Goal: Transaction & Acquisition: Book appointment/travel/reservation

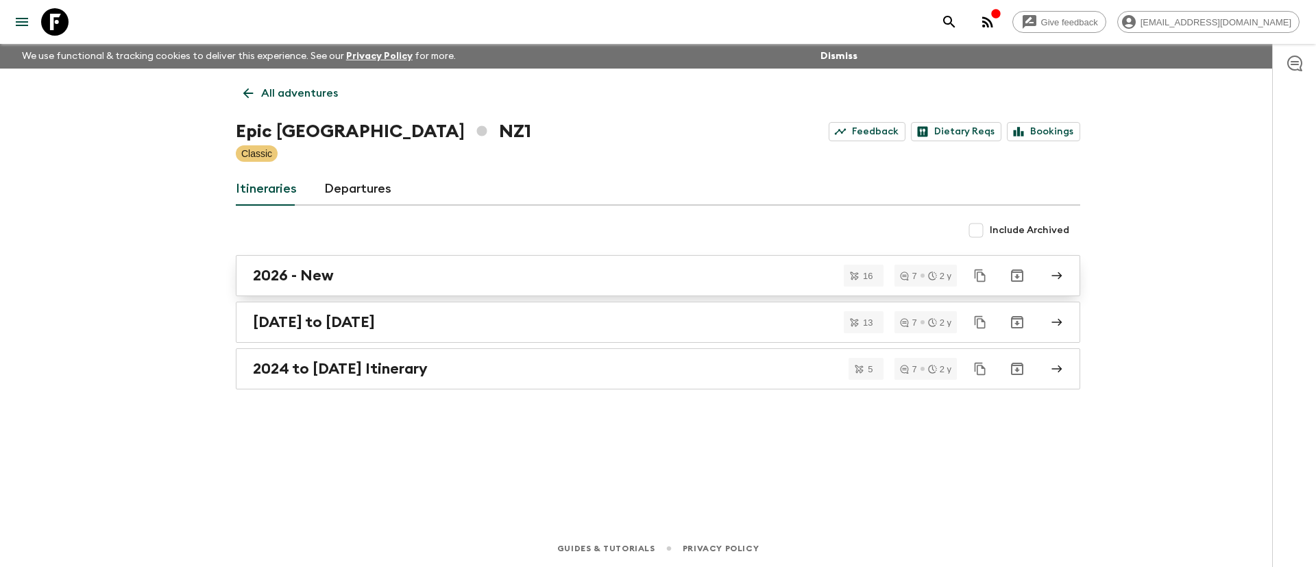
click at [275, 281] on h2 "2026 - New" at bounding box center [293, 276] width 81 height 18
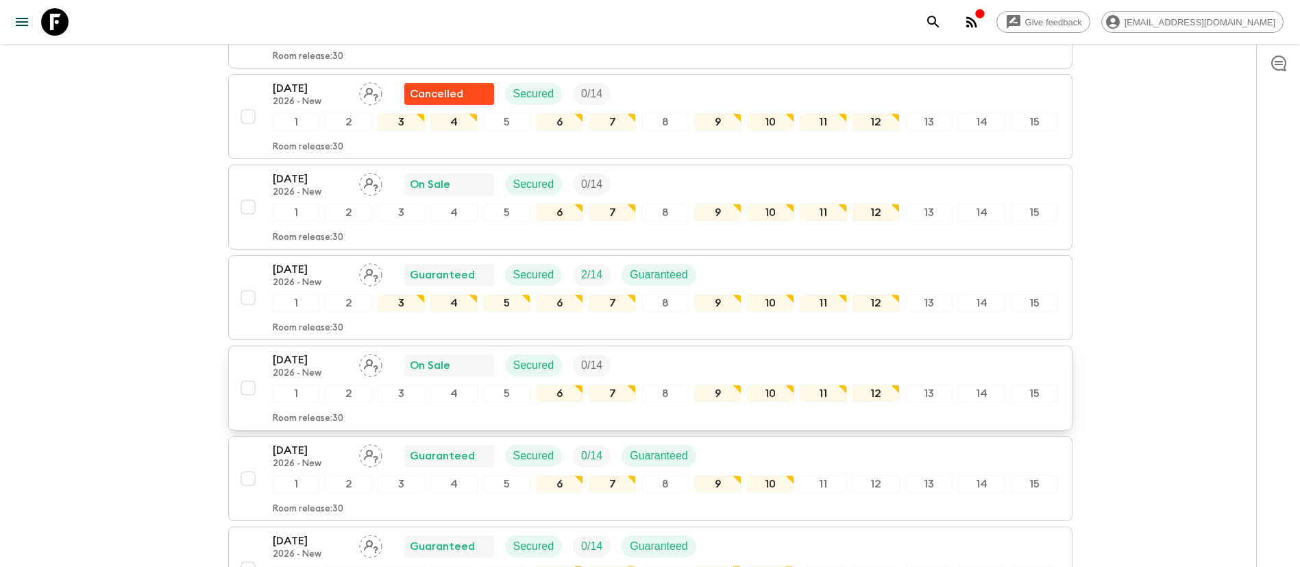
scroll to position [617, 0]
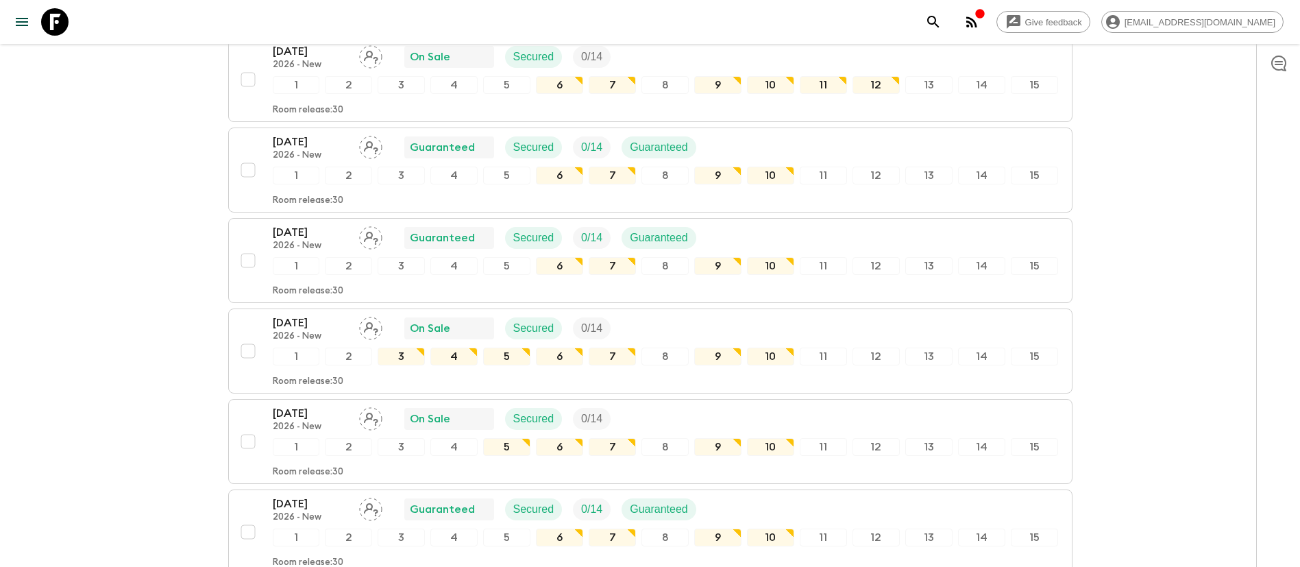
click at [1074, 321] on div "All itineraries Epic [GEOGRAPHIC_DATA] ([GEOGRAPHIC_DATA]) 2026 - New Feedback …" at bounding box center [650, 309] width 877 height 1714
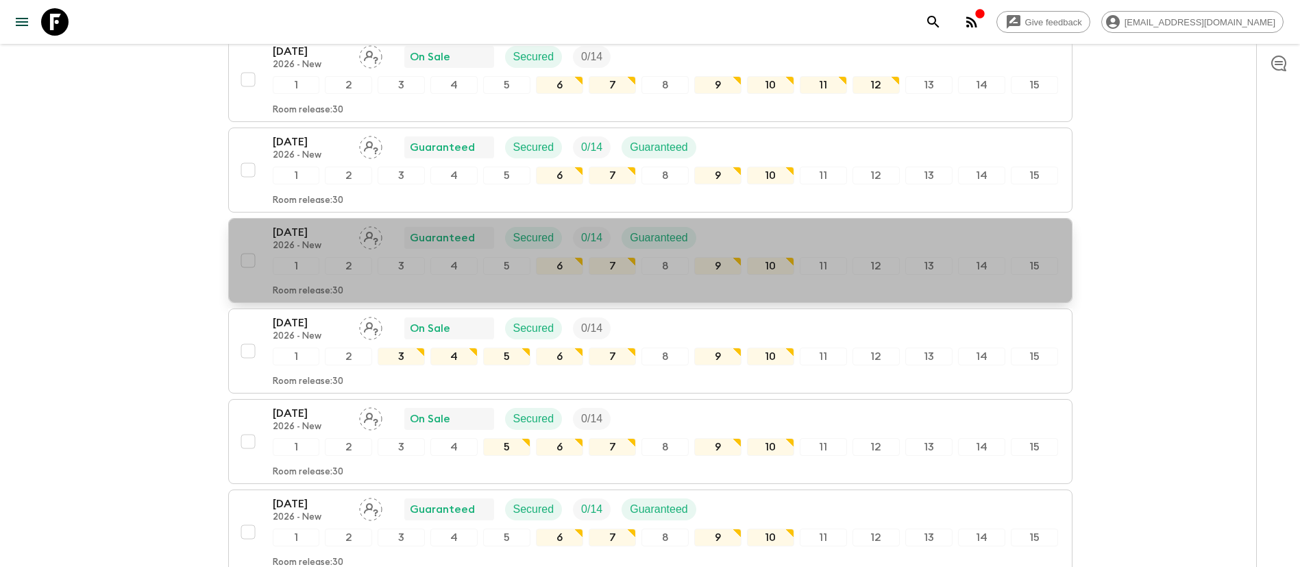
click at [291, 224] on p "[DATE]" at bounding box center [310, 232] width 75 height 16
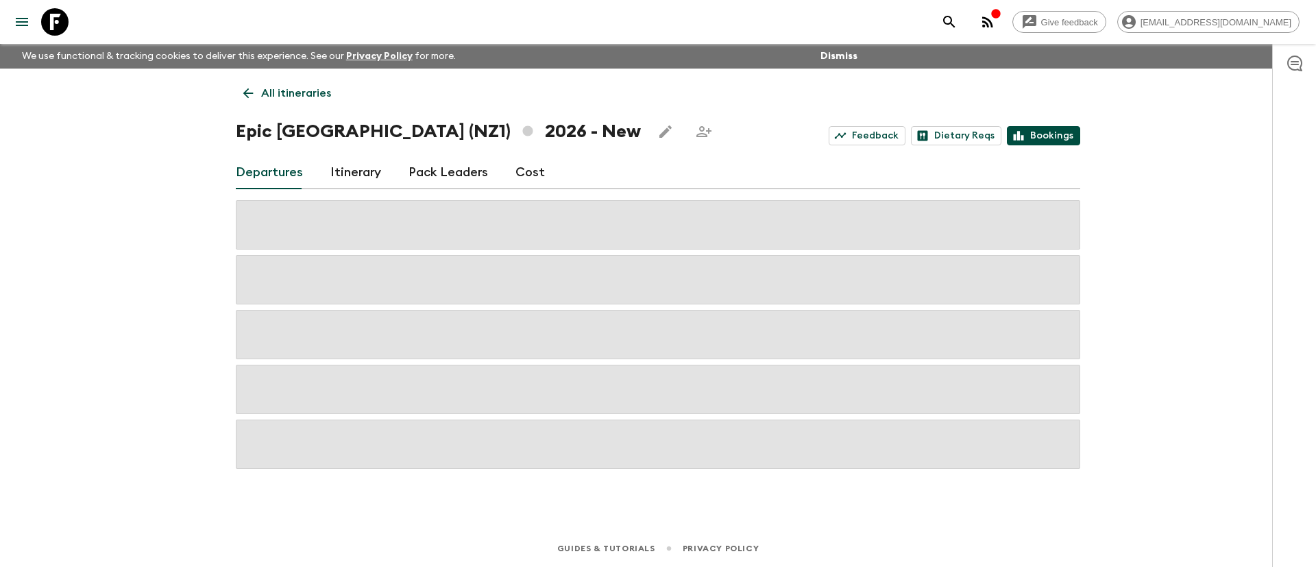
click at [1062, 133] on link "Bookings" at bounding box center [1043, 135] width 73 height 19
